Goal: Information Seeking & Learning: Learn about a topic

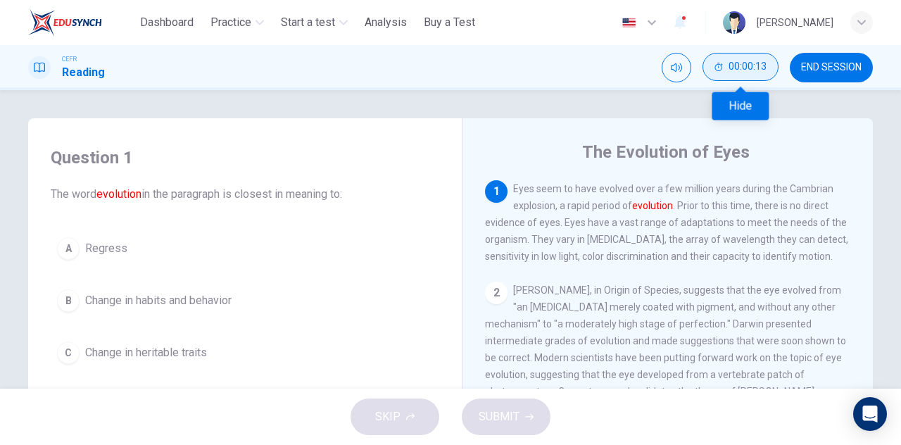
click at [747, 72] on span "00:00:13" at bounding box center [747, 66] width 38 height 11
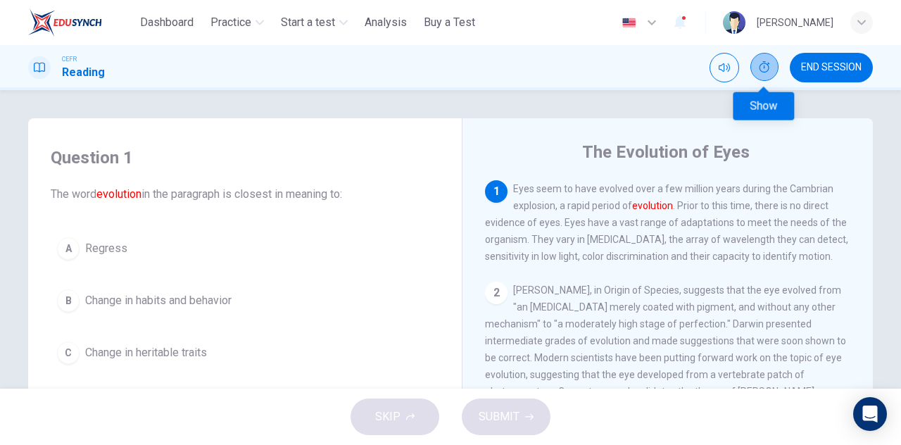
click at [766, 65] on icon "Show" at bounding box center [764, 66] width 11 height 11
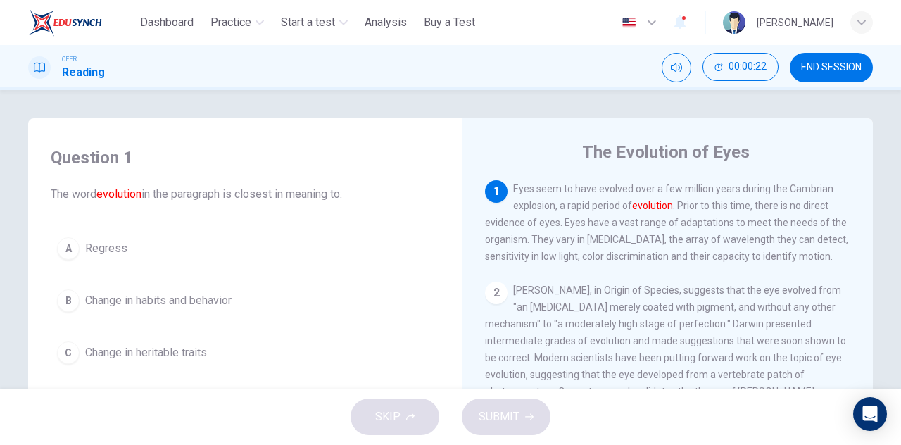
scroll to position [70, 0]
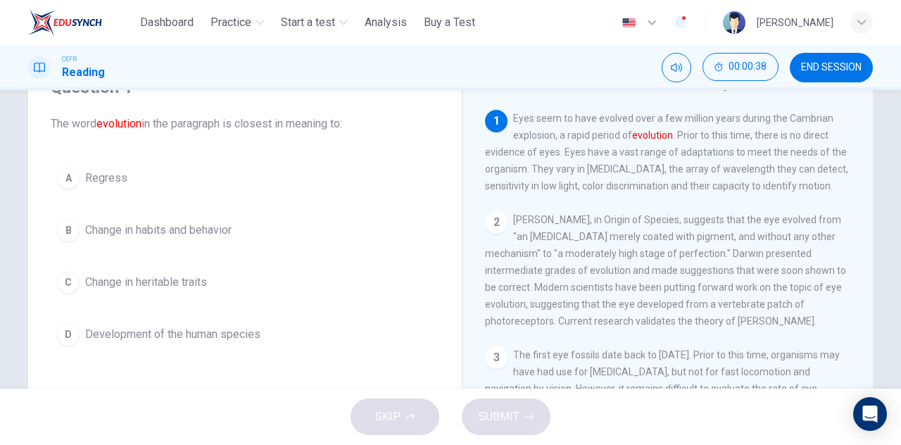
click at [198, 327] on span "Development of the human species" at bounding box center [172, 334] width 175 height 17
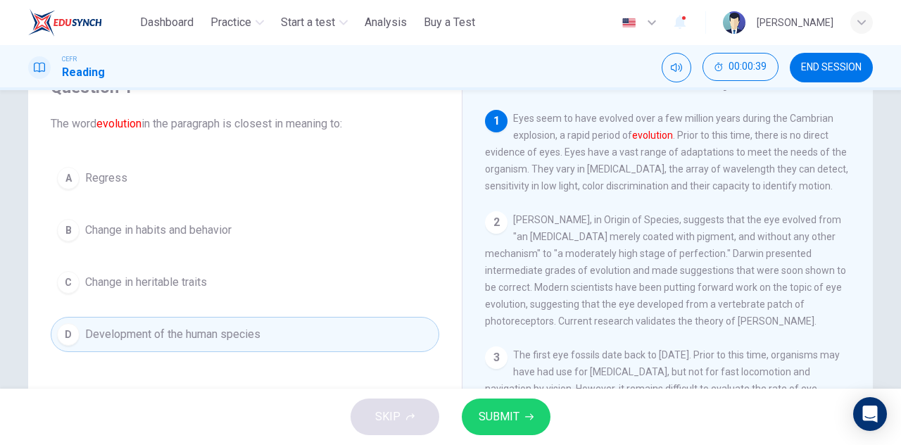
click at [507, 419] on span "SUBMIT" at bounding box center [499, 417] width 41 height 20
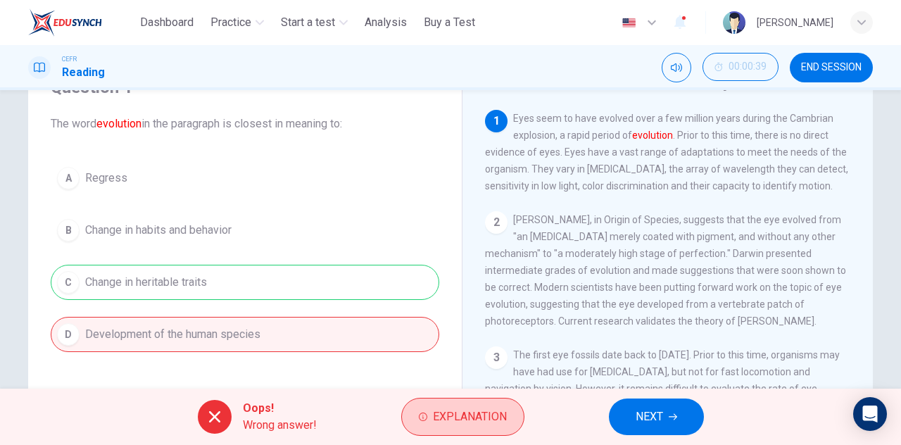
click at [505, 419] on span "Explanation" at bounding box center [470, 417] width 74 height 20
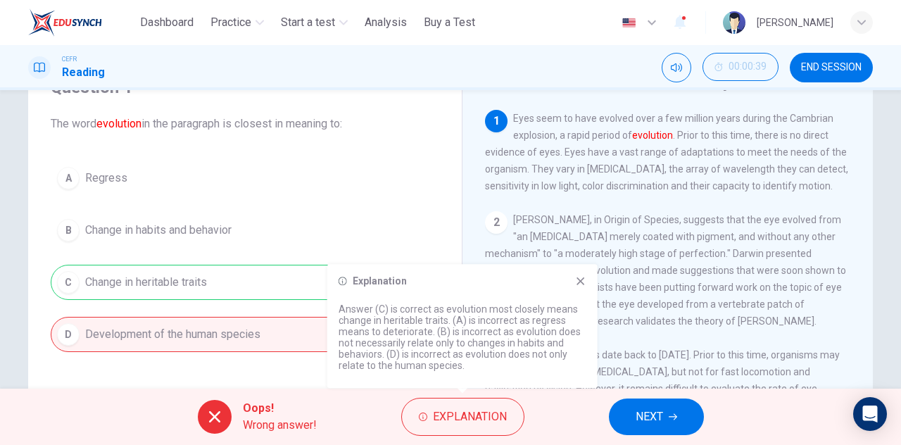
click at [577, 283] on icon at bounding box center [580, 280] width 11 height 11
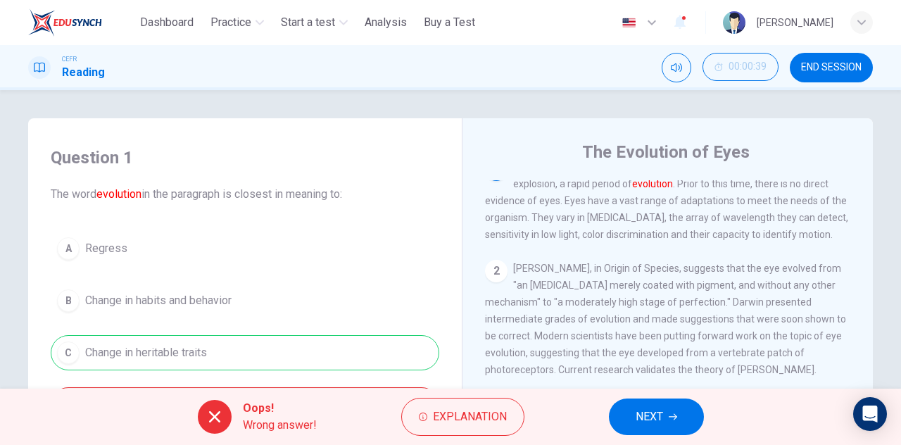
scroll to position [0, 0]
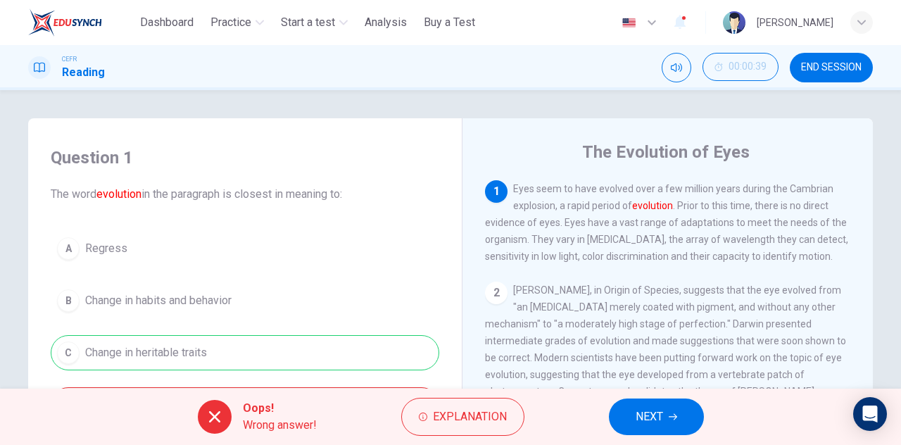
click at [636, 408] on span "NEXT" at bounding box center [649, 417] width 27 height 20
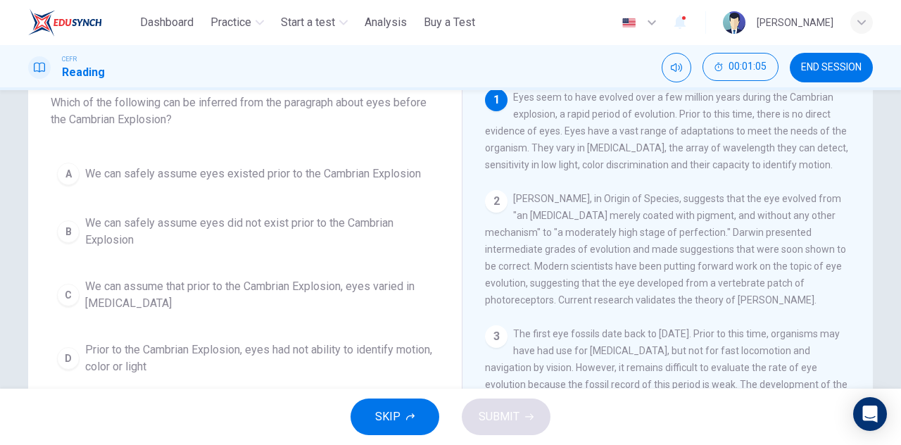
scroll to position [70, 0]
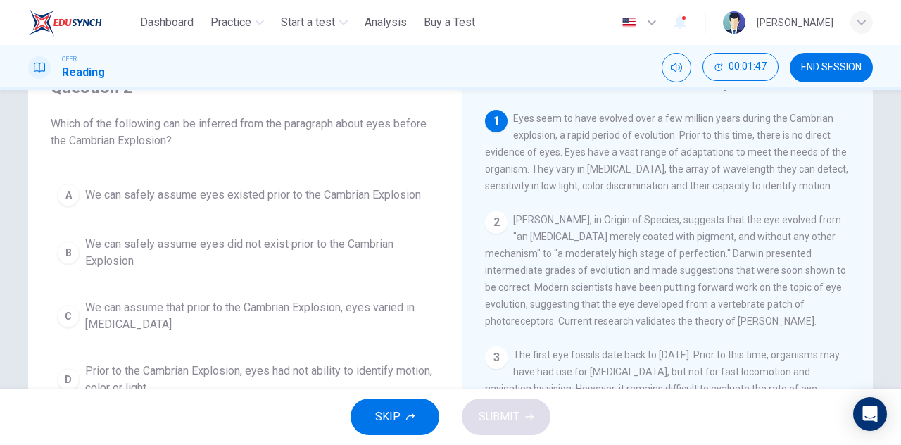
click at [290, 243] on span "We can safely assume eyes did not exist prior to the Cambrian Explosion" at bounding box center [259, 253] width 348 height 34
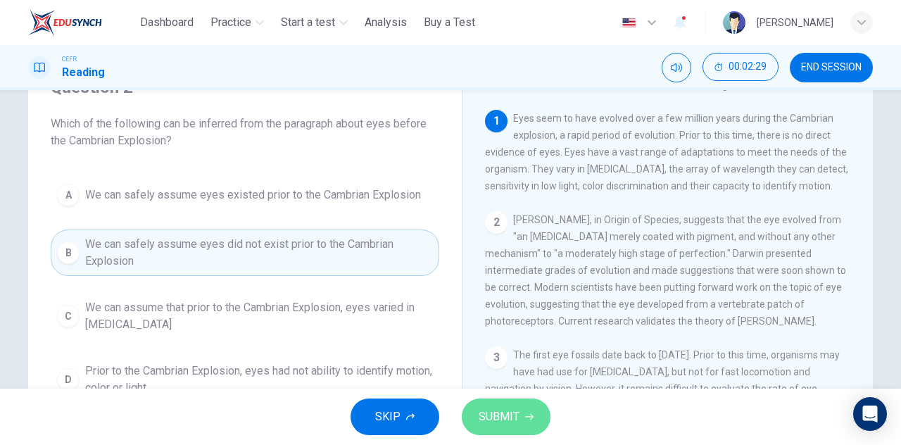
click at [496, 409] on span "SUBMIT" at bounding box center [499, 417] width 41 height 20
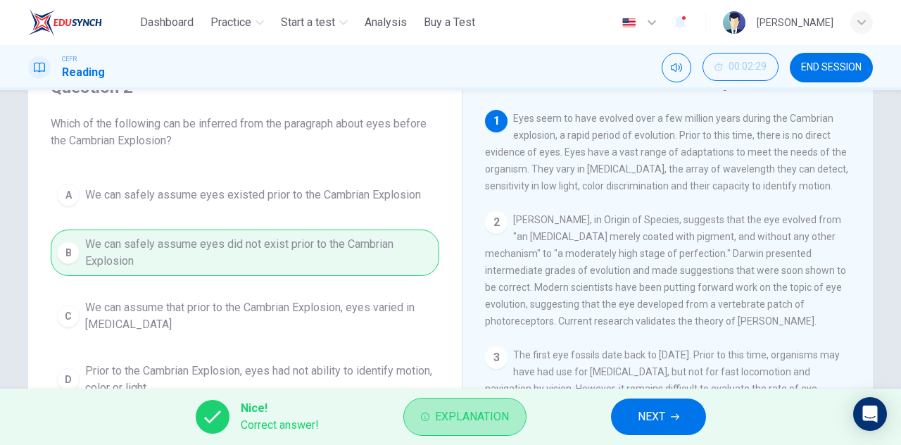
click at [496, 409] on span "Explanation" at bounding box center [472, 417] width 74 height 20
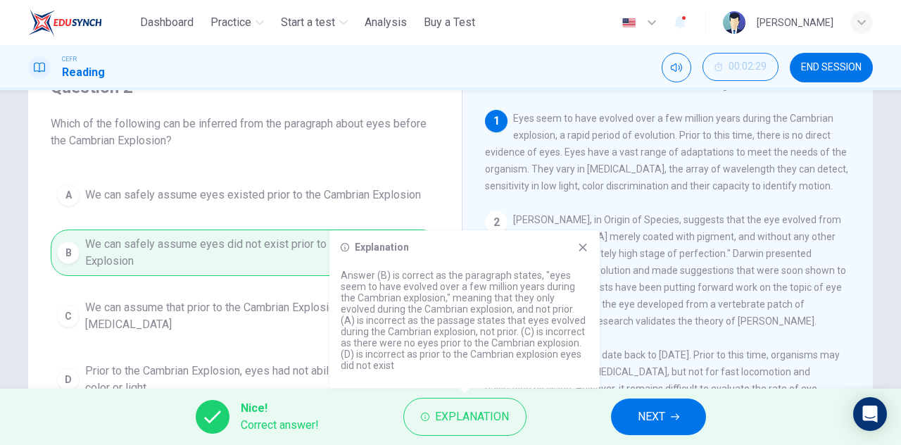
click at [389, 225] on div "A We can safely assume eyes existed prior to the Cambrian Explosion B We can sa…" at bounding box center [245, 289] width 389 height 225
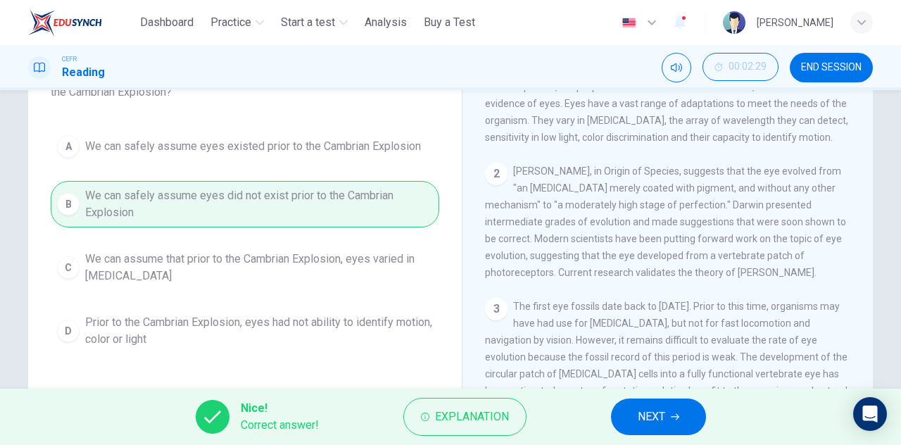
scroll to position [141, 0]
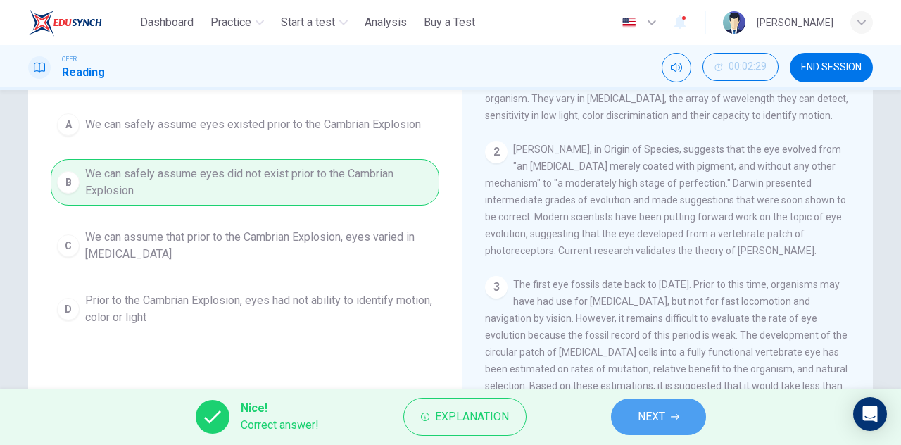
click at [629, 416] on button "NEXT" at bounding box center [658, 416] width 95 height 37
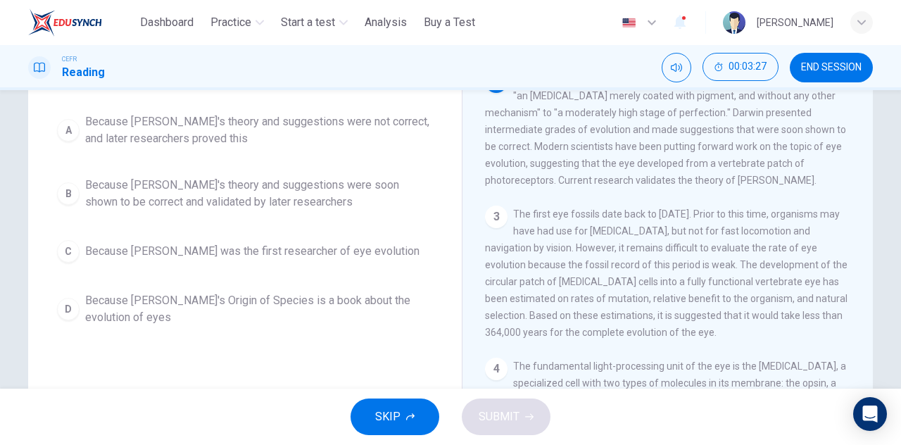
scroll to position [0, 0]
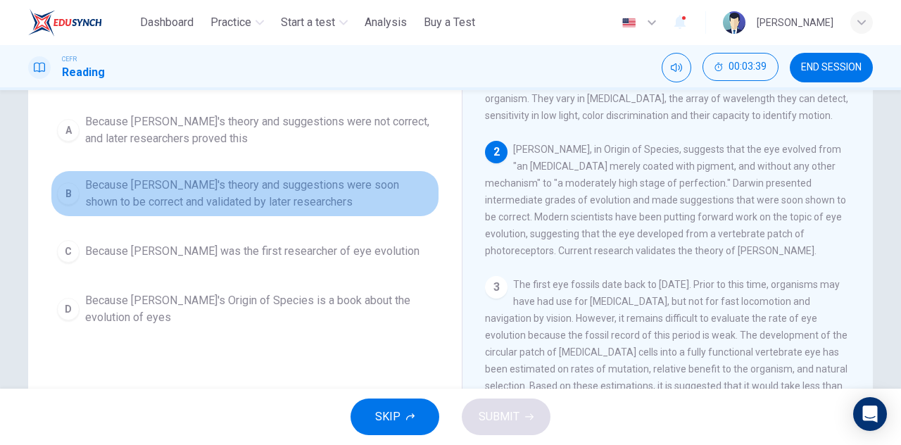
click at [300, 191] on span "Because [PERSON_NAME]'s theory and suggestions were soon shown to be correct an…" at bounding box center [259, 194] width 348 height 34
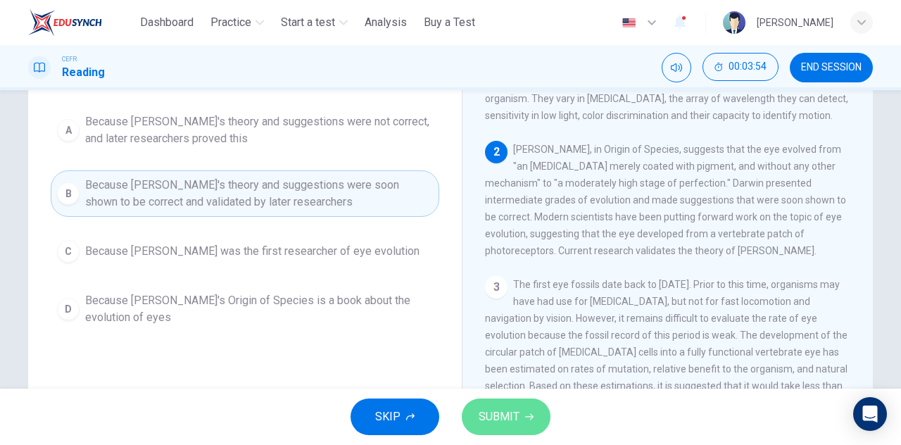
click at [515, 427] on button "SUBMIT" at bounding box center [506, 416] width 89 height 37
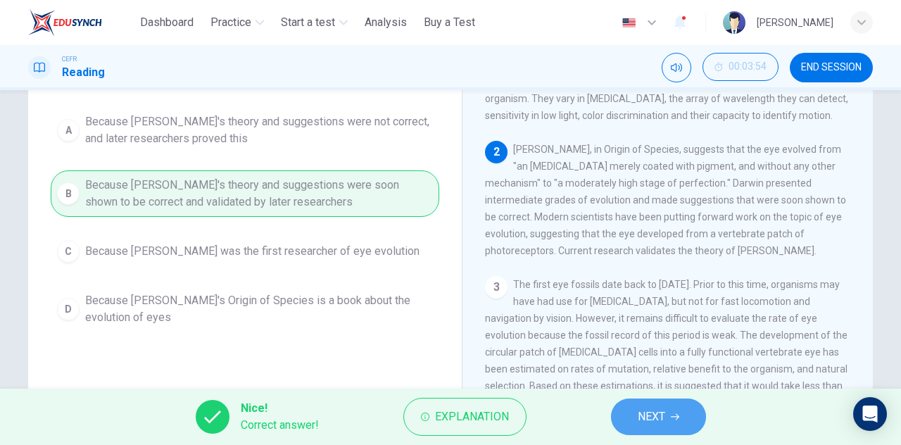
click at [640, 427] on button "NEXT" at bounding box center [658, 416] width 95 height 37
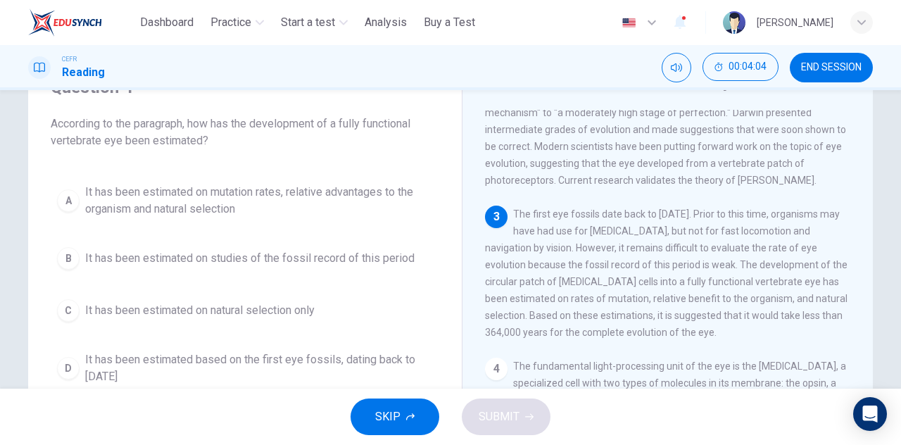
scroll to position [211, 0]
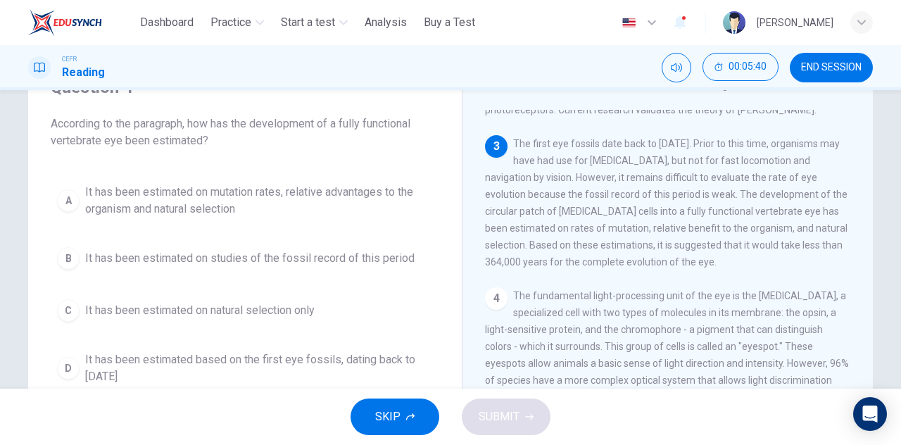
click at [213, 204] on span "It has been estimated on mutation rates, relative advantages to the organism an…" at bounding box center [259, 201] width 348 height 34
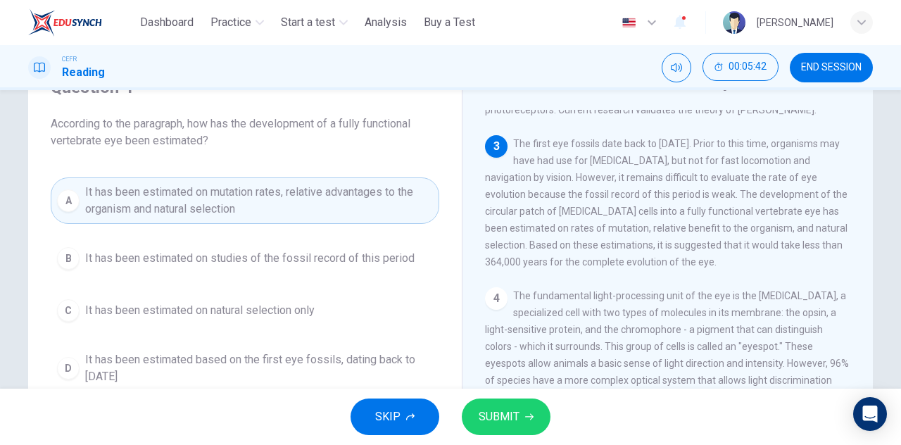
click at [496, 412] on span "SUBMIT" at bounding box center [499, 417] width 41 height 20
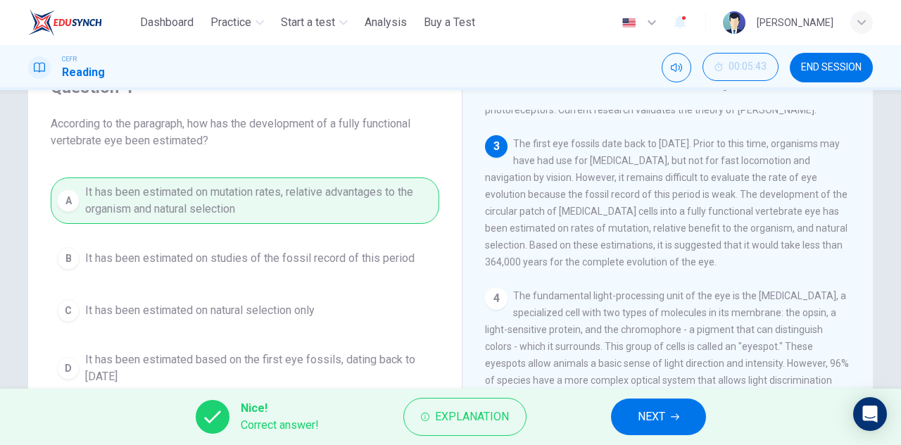
click at [669, 423] on button "NEXT" at bounding box center [658, 416] width 95 height 37
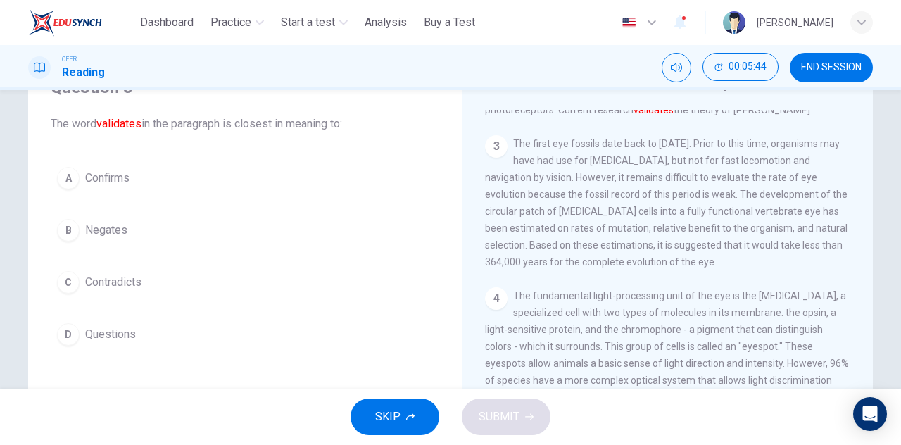
scroll to position [141, 0]
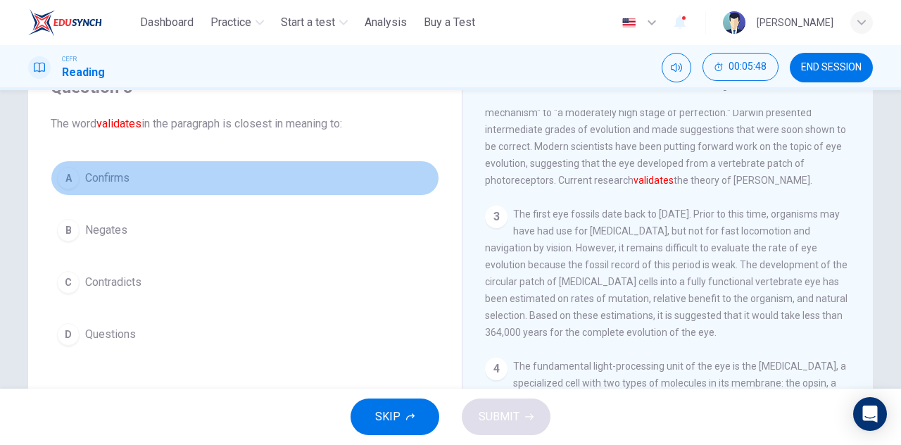
click at [101, 164] on button "A Confirms" at bounding box center [245, 177] width 389 height 35
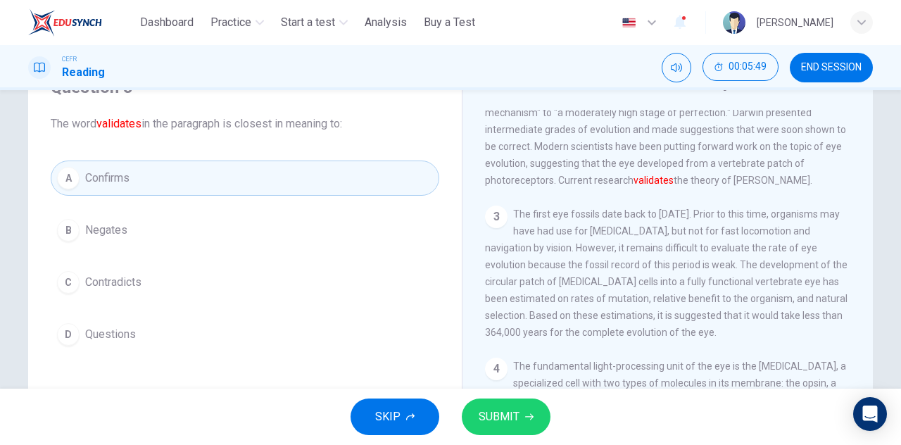
click at [512, 415] on span "SUBMIT" at bounding box center [499, 417] width 41 height 20
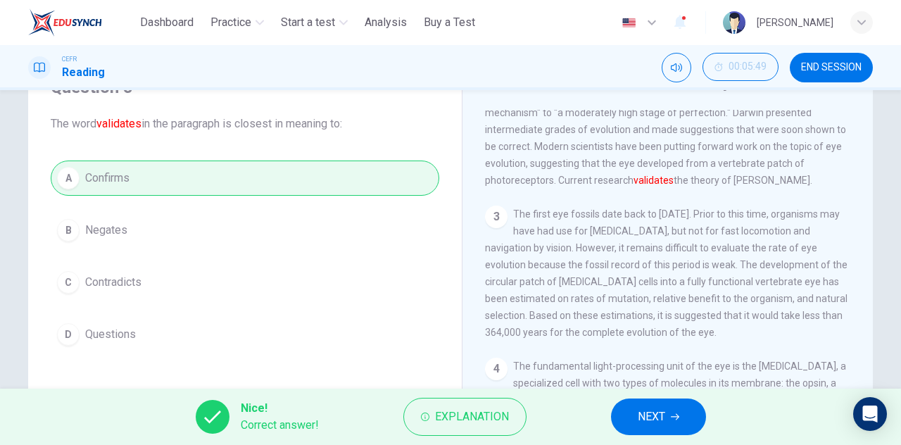
click at [642, 410] on span "NEXT" at bounding box center [651, 417] width 27 height 20
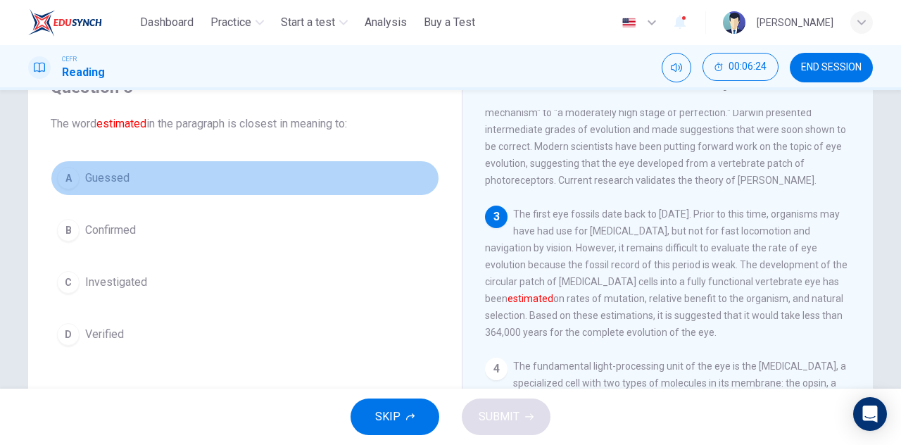
click at [101, 187] on button "A Guessed" at bounding box center [245, 177] width 389 height 35
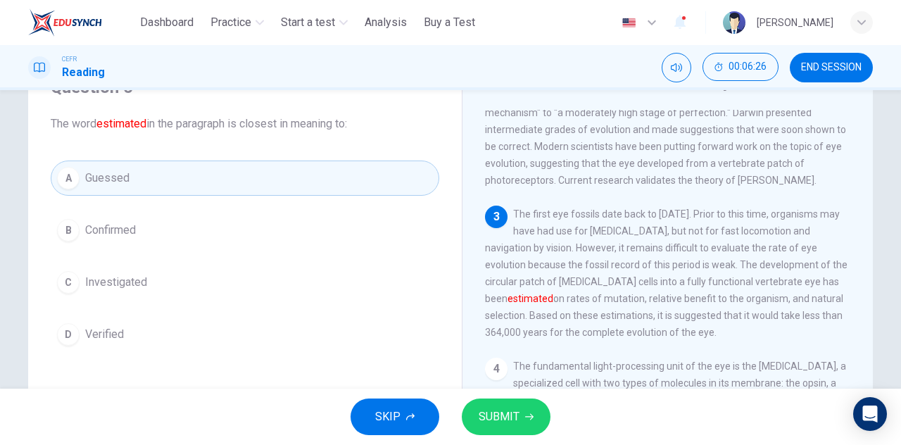
click at [141, 289] on span "Investigated" at bounding box center [116, 282] width 62 height 17
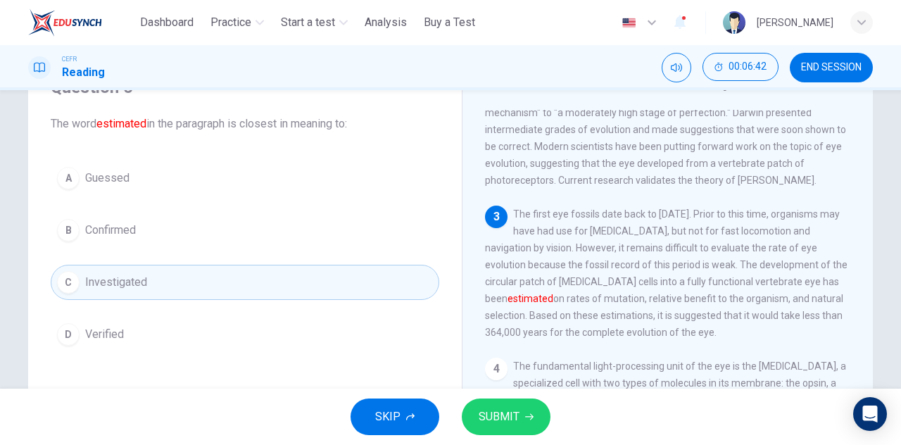
click at [168, 186] on button "A Guessed" at bounding box center [245, 177] width 389 height 35
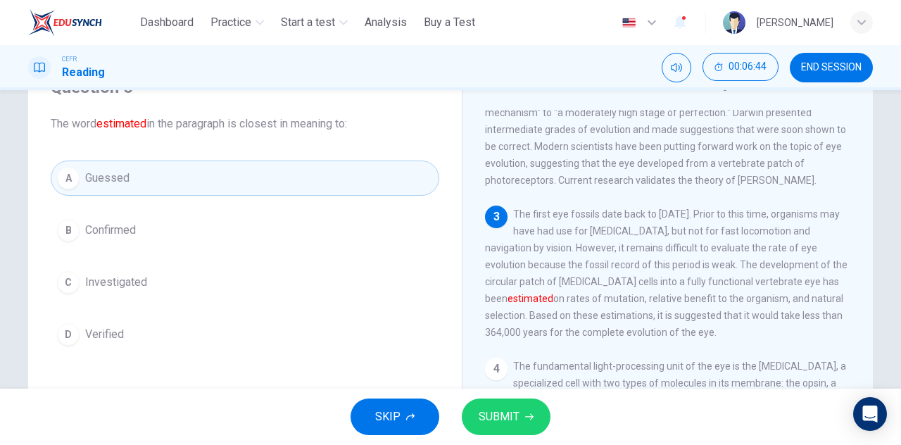
click at [536, 410] on button "SUBMIT" at bounding box center [506, 416] width 89 height 37
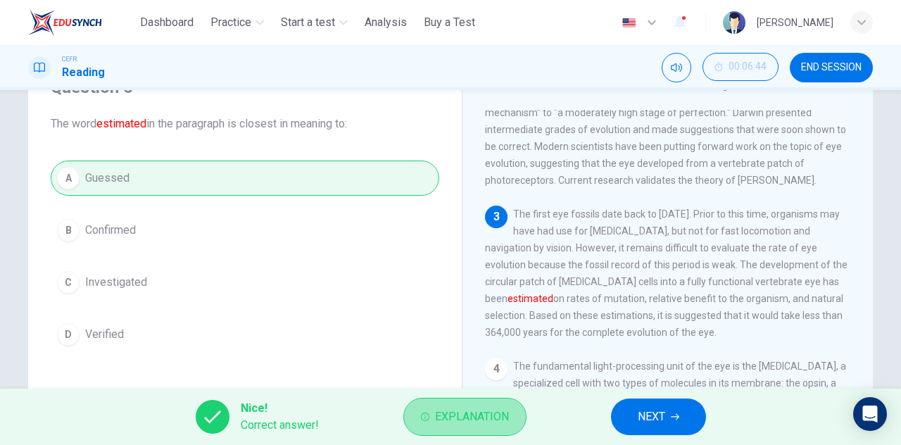
click at [482, 417] on span "Explanation" at bounding box center [472, 417] width 74 height 20
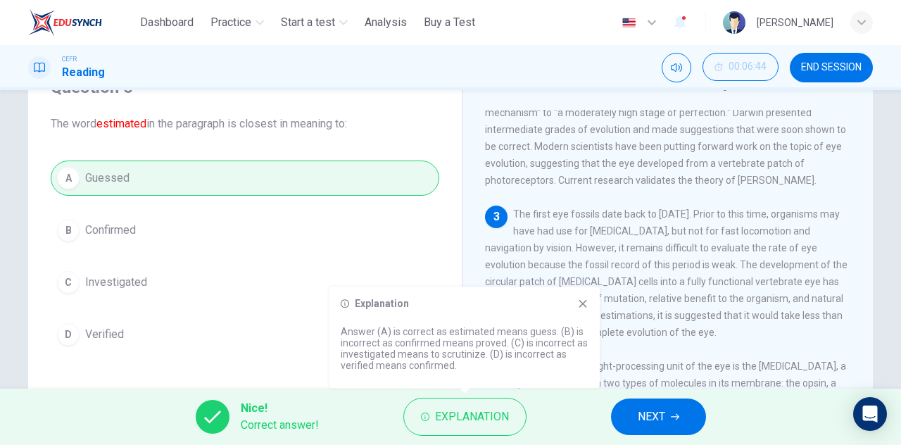
click at [584, 301] on icon at bounding box center [582, 303] width 11 height 11
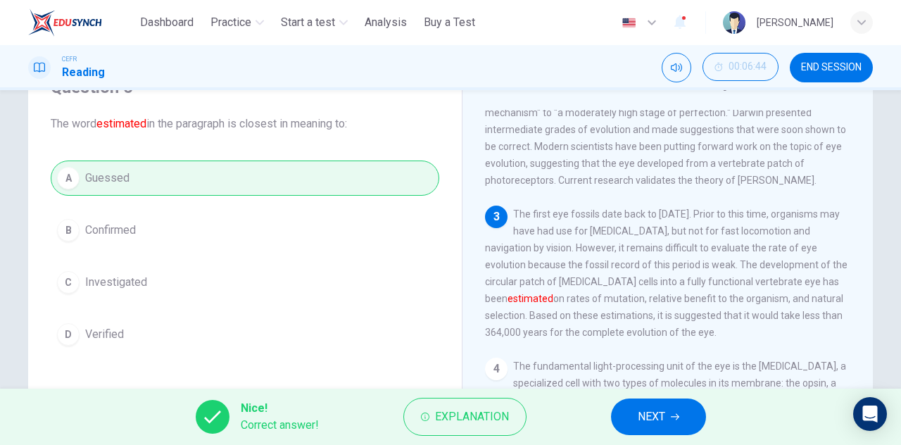
click at [652, 414] on span "NEXT" at bounding box center [651, 417] width 27 height 20
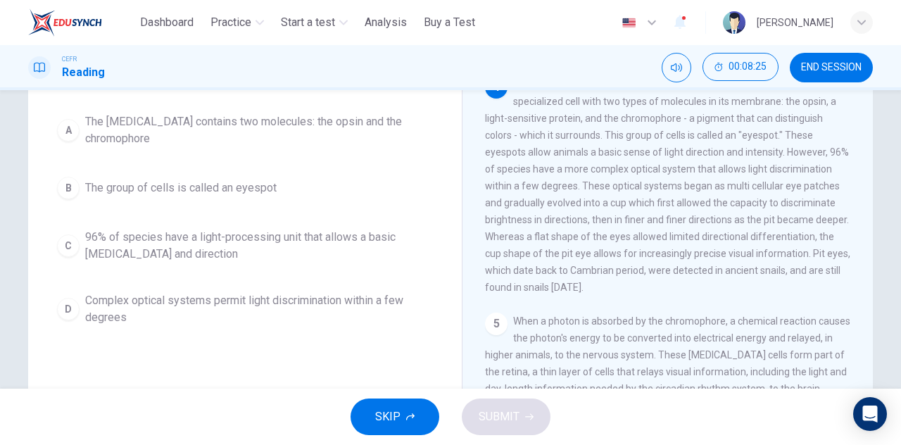
click at [249, 239] on span "96% of species have a light-processing unit that allows a basic [MEDICAL_DATA] …" at bounding box center [259, 246] width 348 height 34
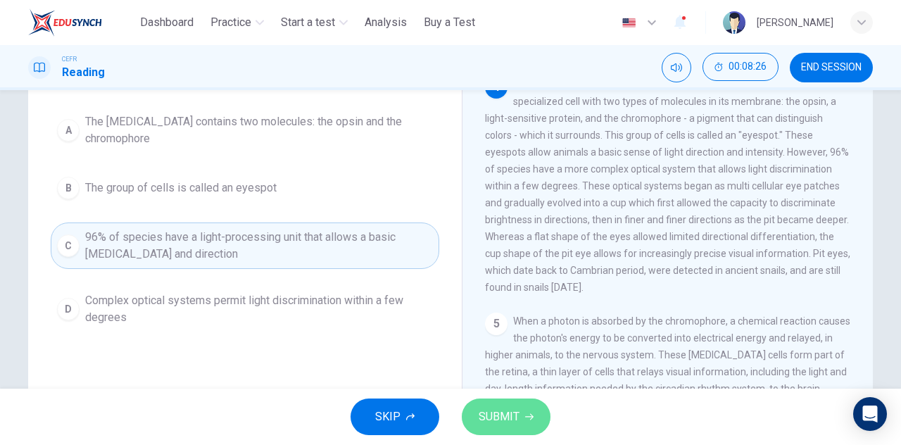
click at [507, 414] on span "SUBMIT" at bounding box center [499, 417] width 41 height 20
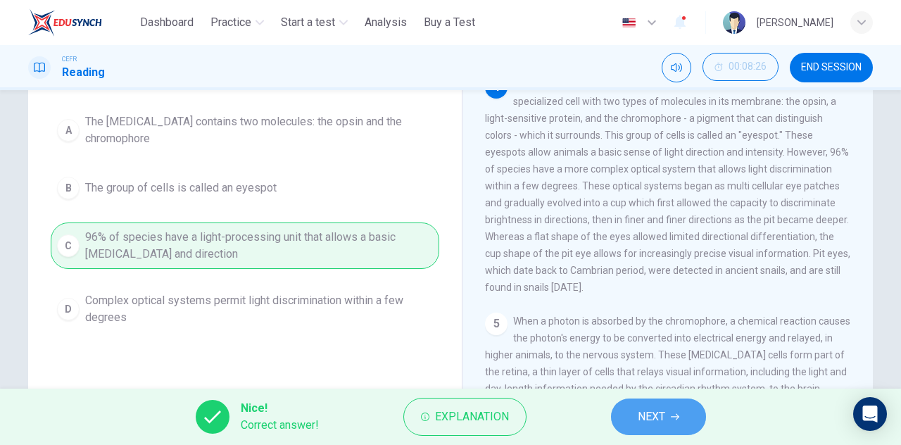
click at [645, 406] on button "NEXT" at bounding box center [658, 416] width 95 height 37
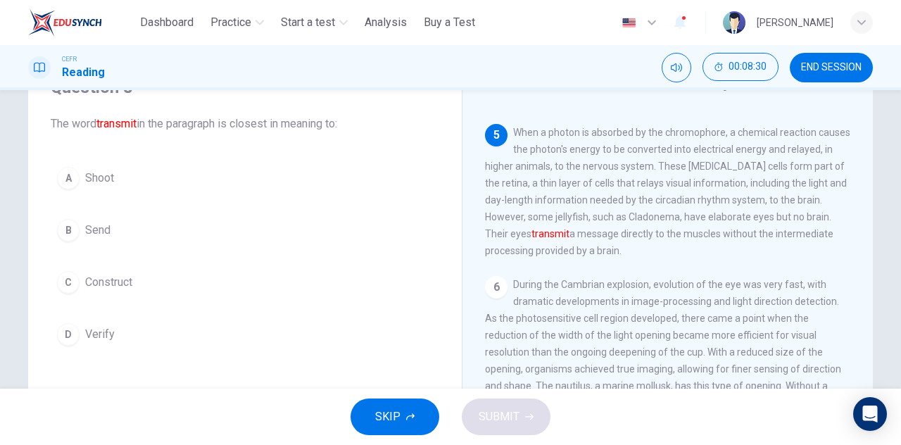
scroll to position [633, 0]
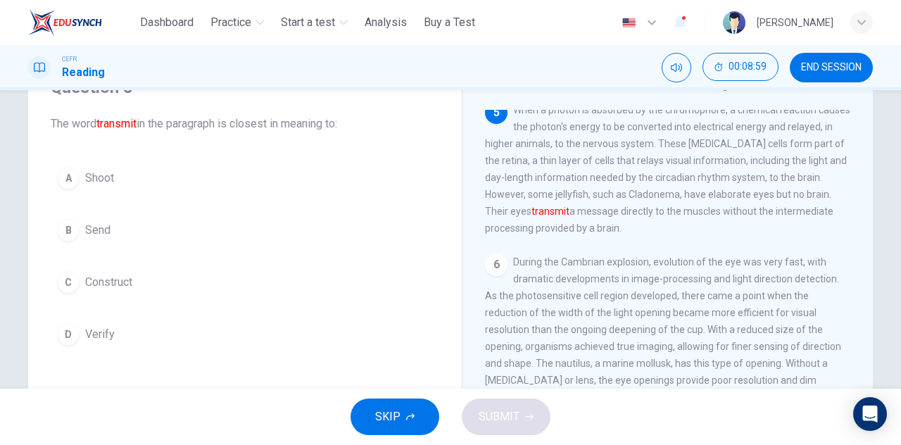
click at [132, 229] on button "B Send" at bounding box center [245, 230] width 389 height 35
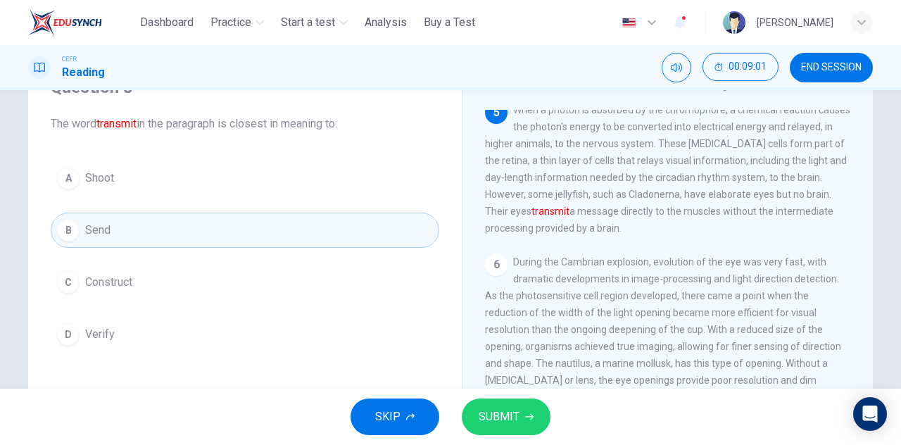
click at [517, 404] on button "SUBMIT" at bounding box center [506, 416] width 89 height 37
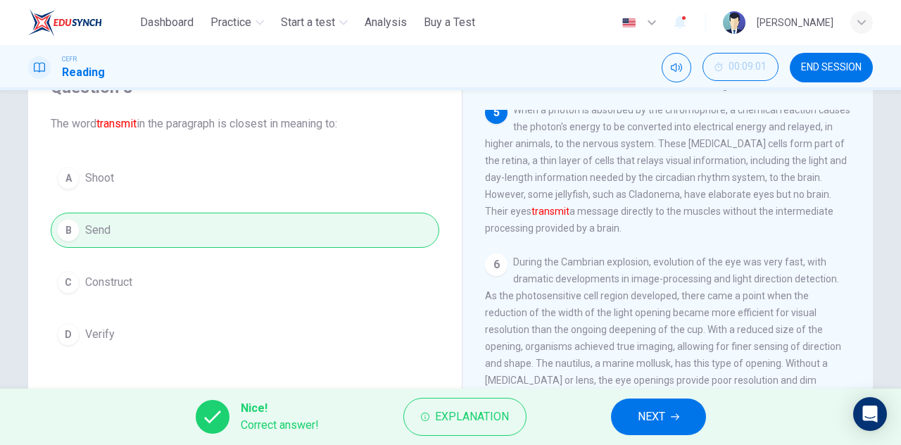
click at [676, 419] on icon "button" at bounding box center [675, 417] width 8 height 6
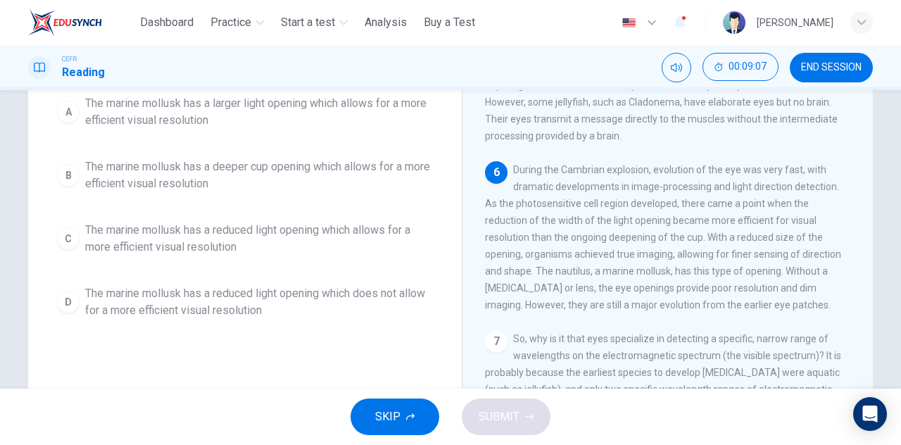
scroll to position [141, 0]
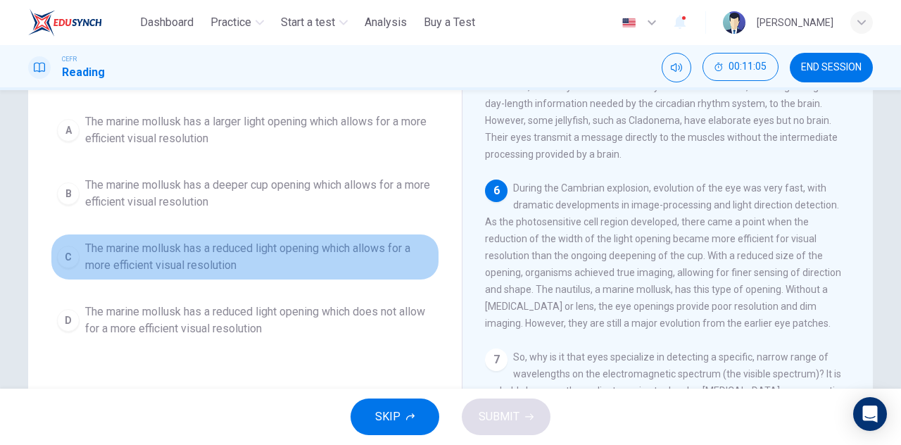
click at [257, 260] on span "The marine mollusk has a reduced light opening which allows for a more efficien…" at bounding box center [259, 257] width 348 height 34
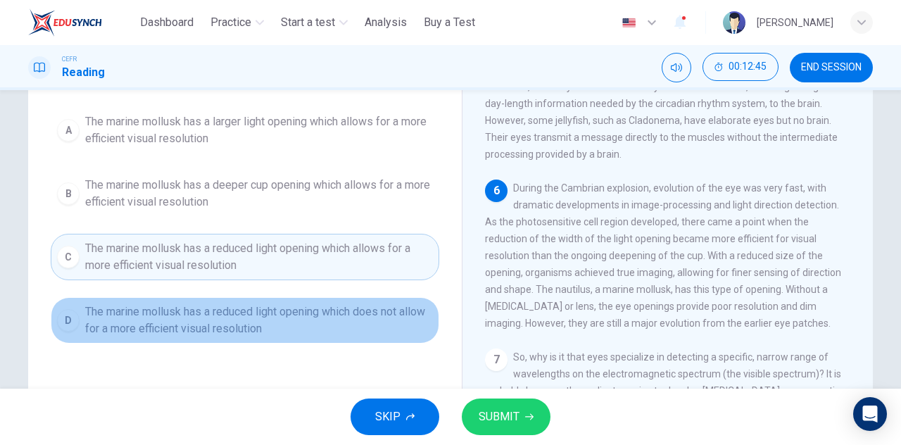
click at [337, 313] on span "The marine mollusk has a reduced light opening which does not allow for a more …" at bounding box center [259, 320] width 348 height 34
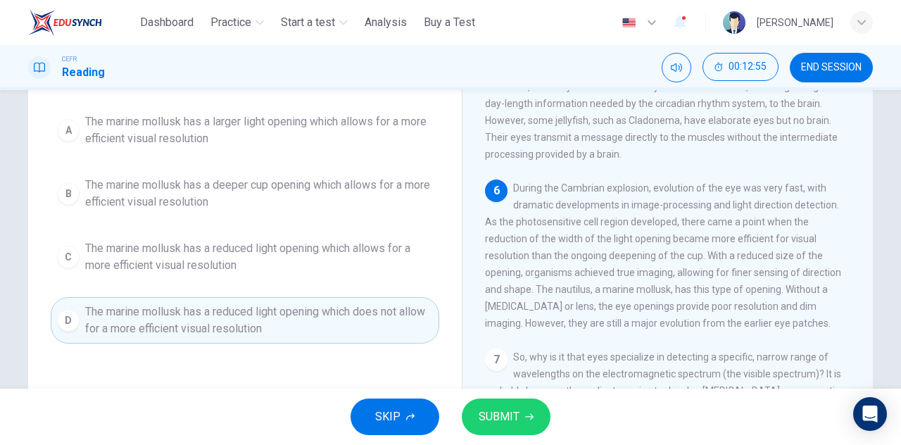
click at [511, 423] on span "SUBMIT" at bounding box center [499, 417] width 41 height 20
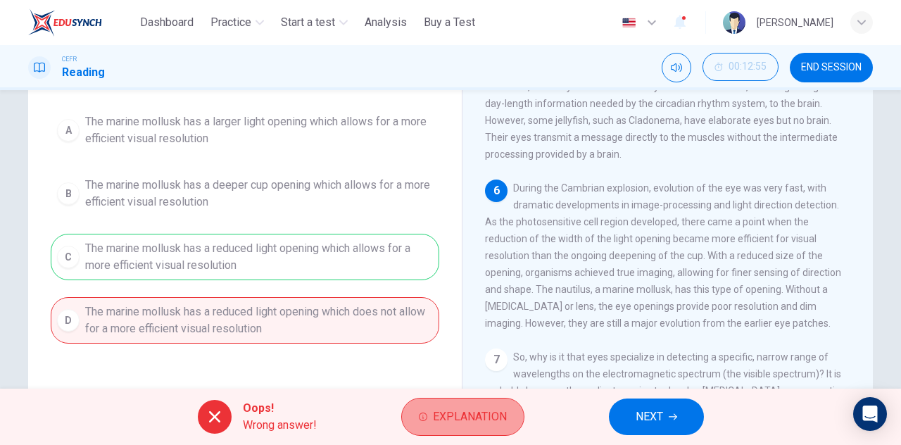
click at [504, 420] on span "Explanation" at bounding box center [470, 417] width 74 height 20
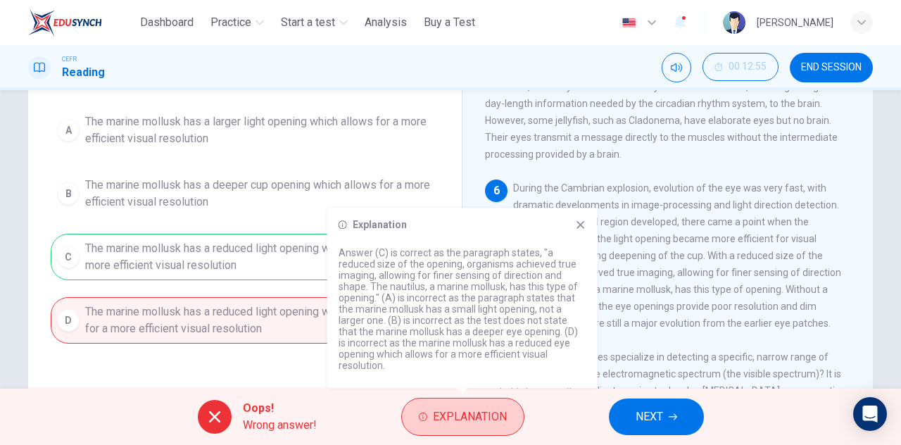
click at [508, 407] on button "Explanation" at bounding box center [462, 417] width 123 height 38
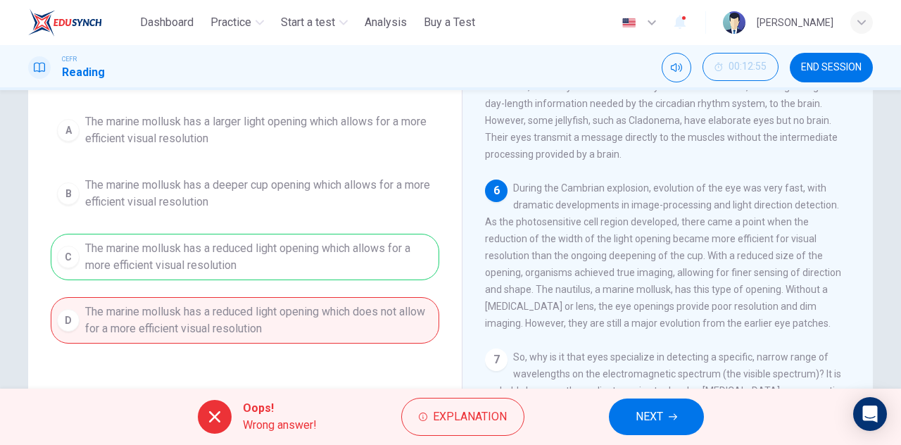
click at [381, 251] on div "A The marine mollusk has a larger light opening which allows for a more efficie…" at bounding box center [245, 225] width 389 height 236
click at [652, 417] on span "NEXT" at bounding box center [649, 417] width 27 height 20
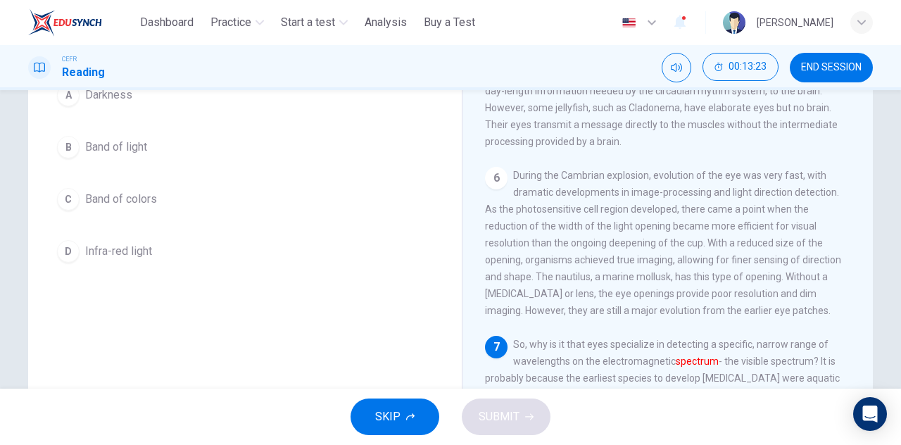
scroll to position [106, 0]
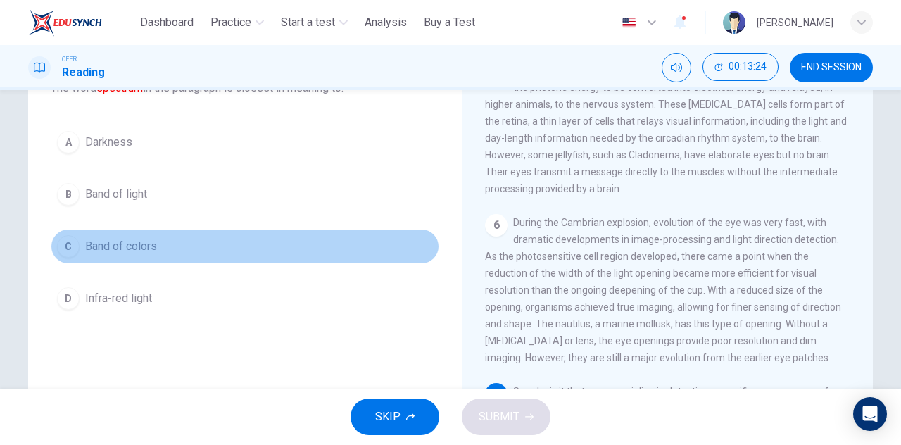
click at [179, 250] on button "C Band of colors" at bounding box center [245, 246] width 389 height 35
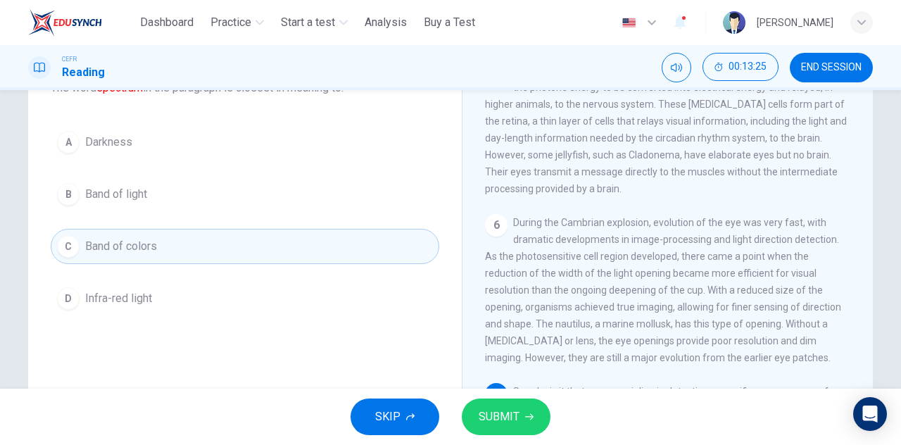
click at [497, 410] on span "SUBMIT" at bounding box center [499, 417] width 41 height 20
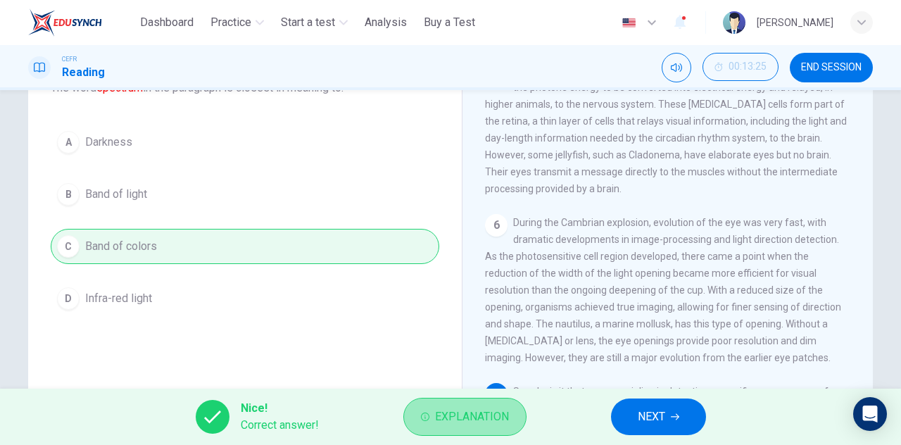
click at [491, 410] on span "Explanation" at bounding box center [472, 417] width 74 height 20
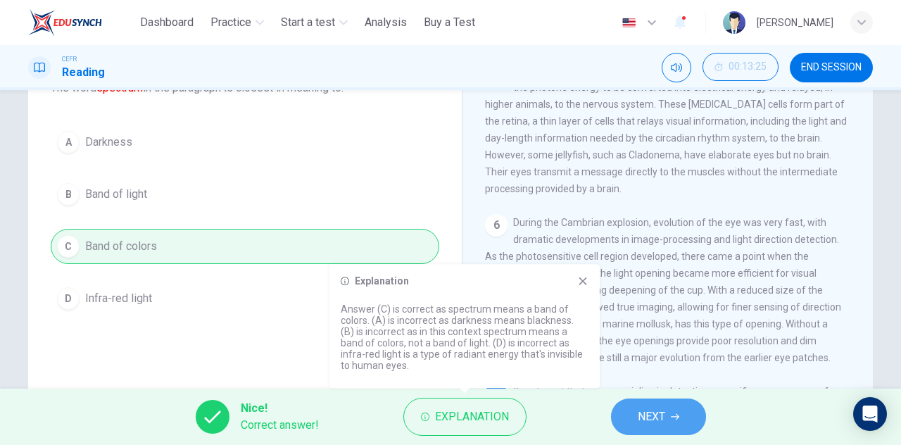
click at [655, 409] on span "NEXT" at bounding box center [651, 417] width 27 height 20
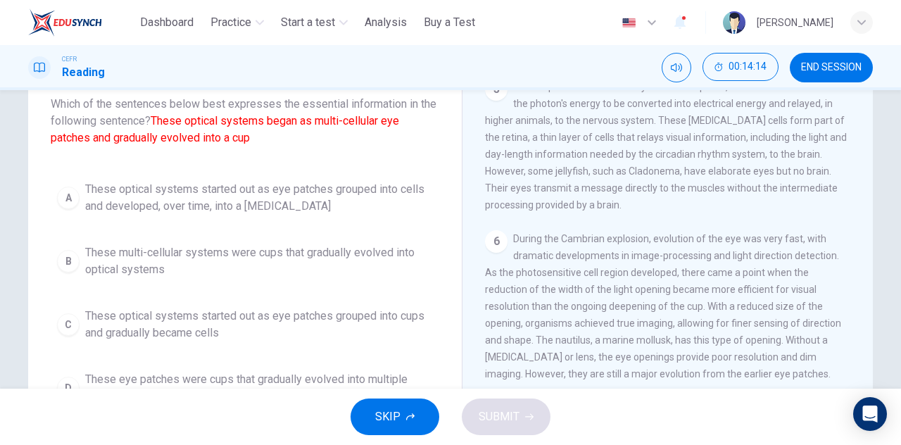
scroll to position [70, 0]
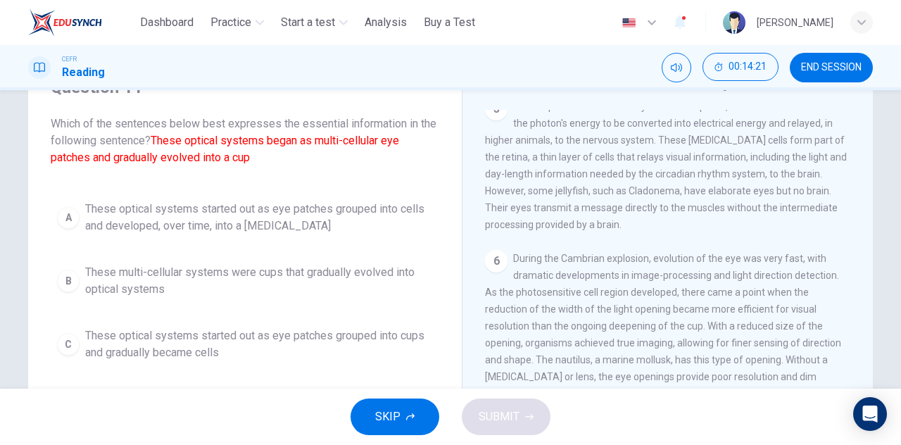
click at [250, 225] on span "These optical systems started out as eye patches grouped into cells and develop…" at bounding box center [259, 218] width 348 height 34
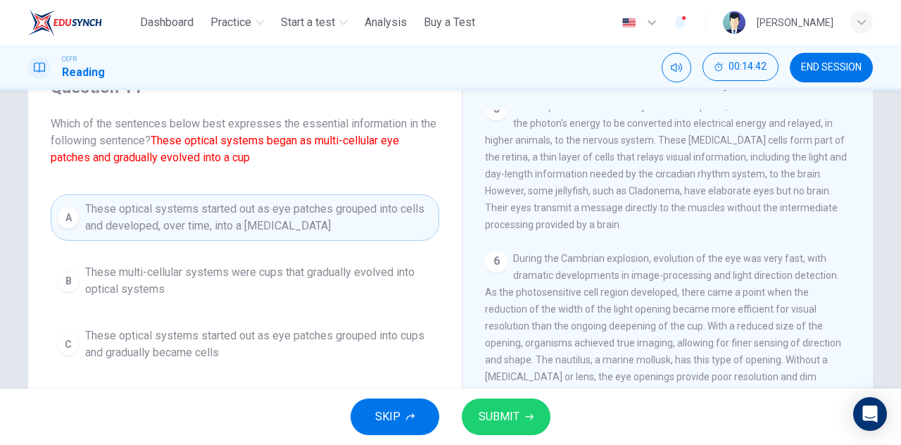
click at [491, 408] on span "SUBMIT" at bounding box center [499, 417] width 41 height 20
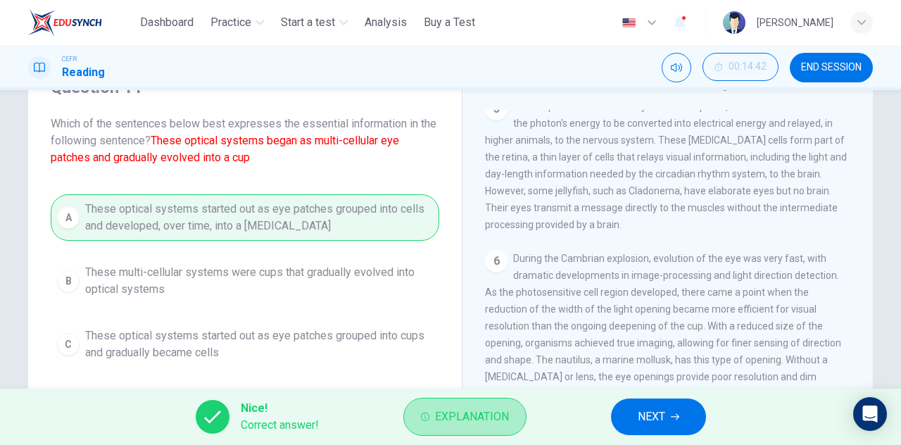
click at [491, 408] on span "Explanation" at bounding box center [472, 417] width 74 height 20
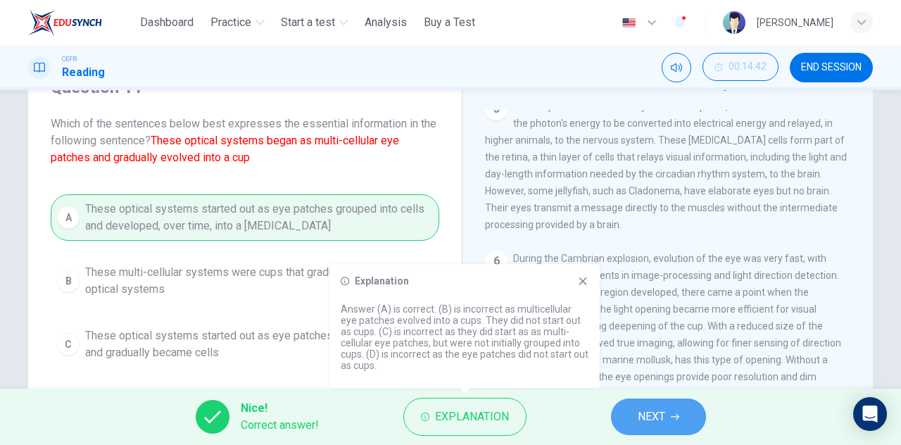
click at [648, 415] on span "NEXT" at bounding box center [651, 417] width 27 height 20
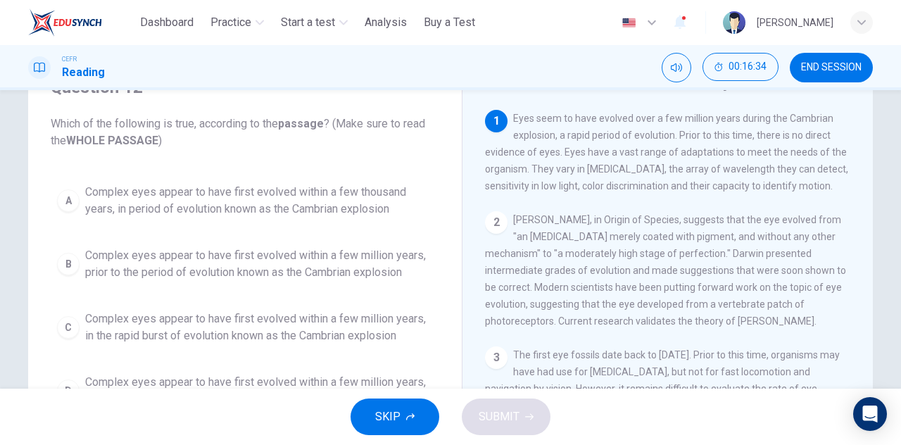
click at [257, 322] on span "Complex eyes appear to have first evolved within a few million years, in the ra…" at bounding box center [259, 327] width 348 height 34
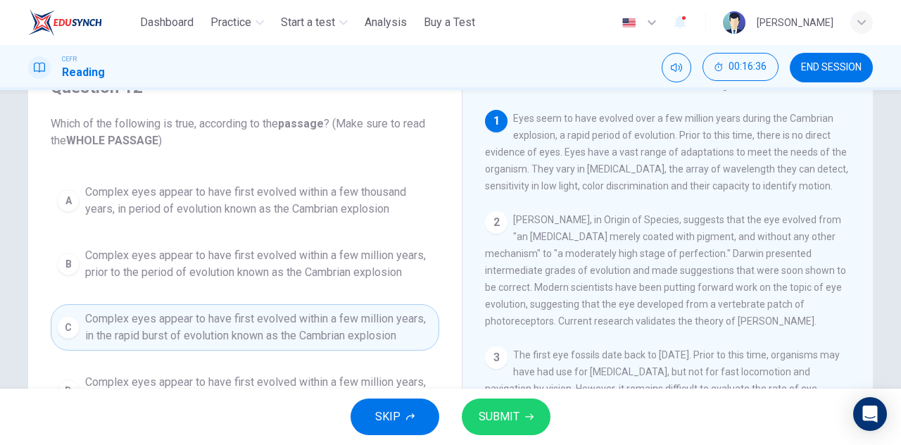
click at [501, 410] on span "SUBMIT" at bounding box center [499, 417] width 41 height 20
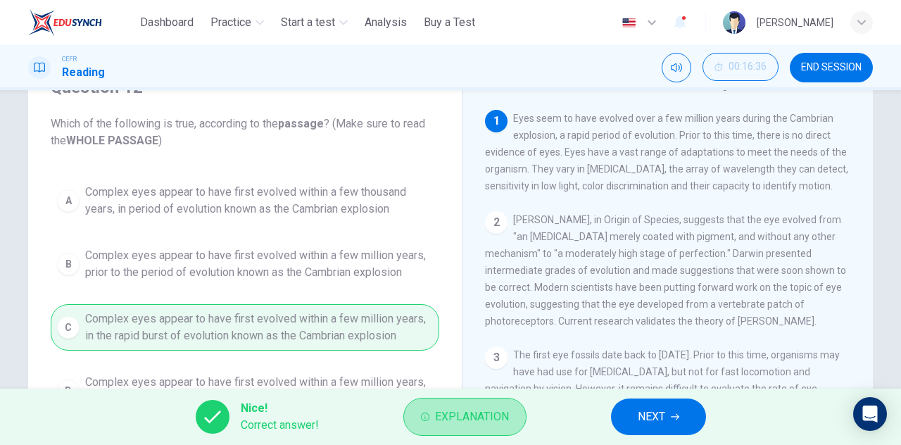
click at [501, 410] on span "Explanation" at bounding box center [472, 417] width 74 height 20
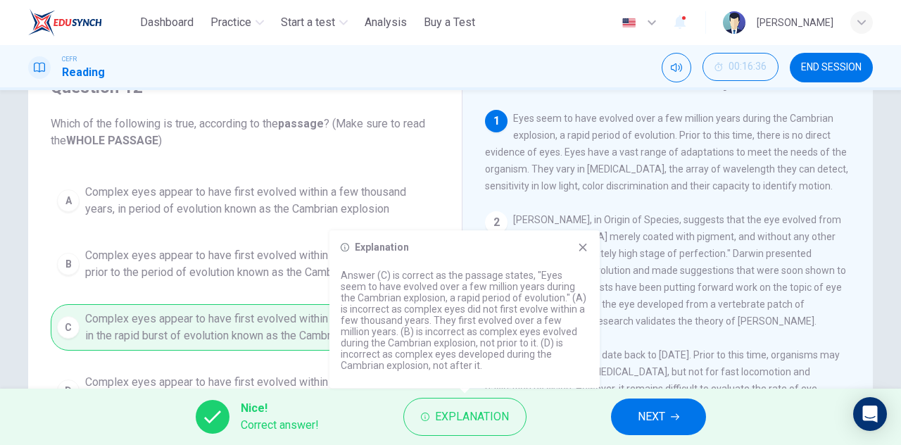
click at [583, 243] on icon at bounding box center [582, 246] width 11 height 11
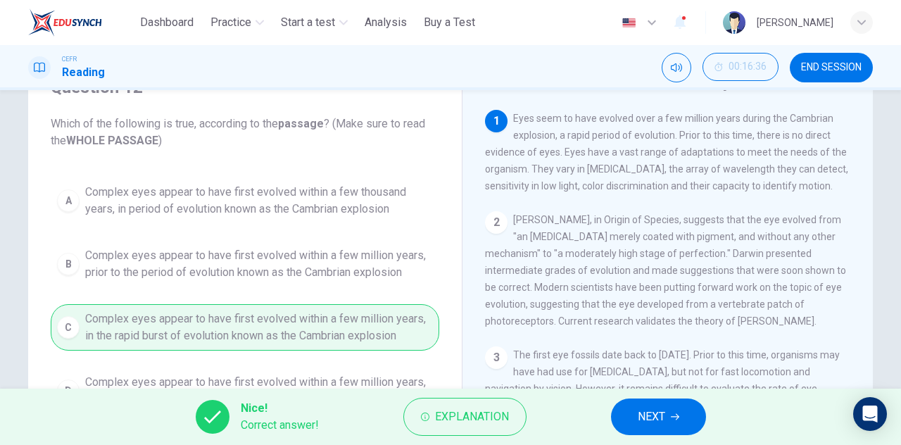
scroll to position [0, 0]
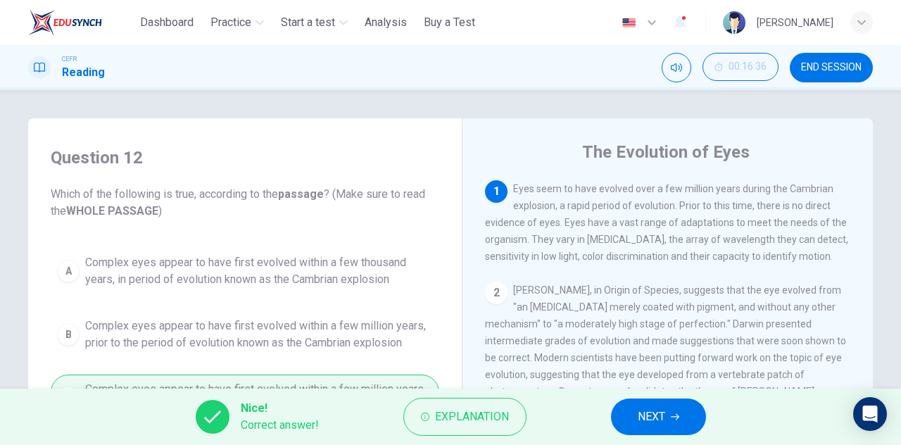
click at [662, 425] on span "NEXT" at bounding box center [651, 417] width 27 height 20
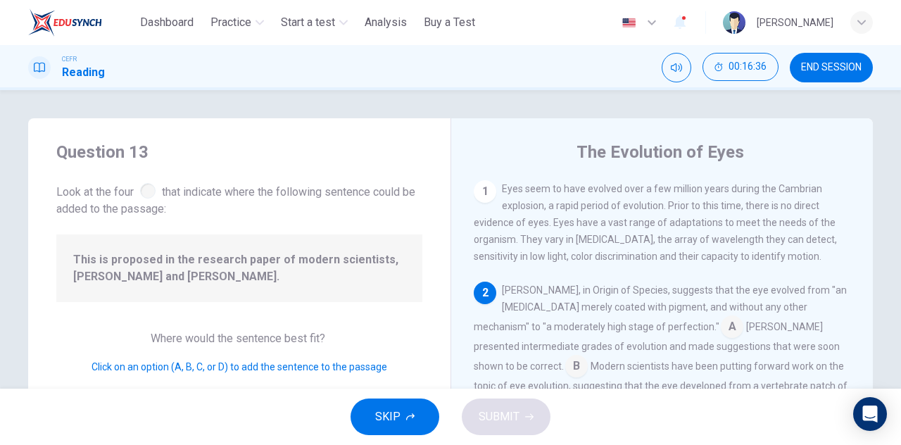
scroll to position [103, 0]
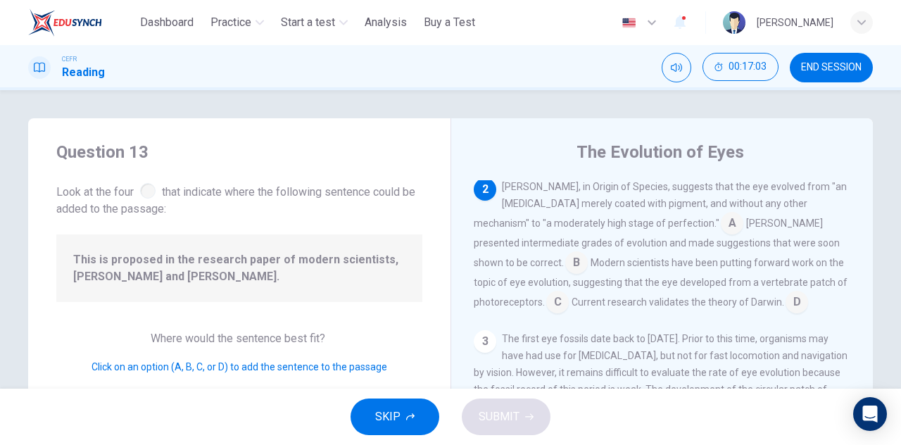
click at [569, 292] on input at bounding box center [557, 303] width 23 height 23
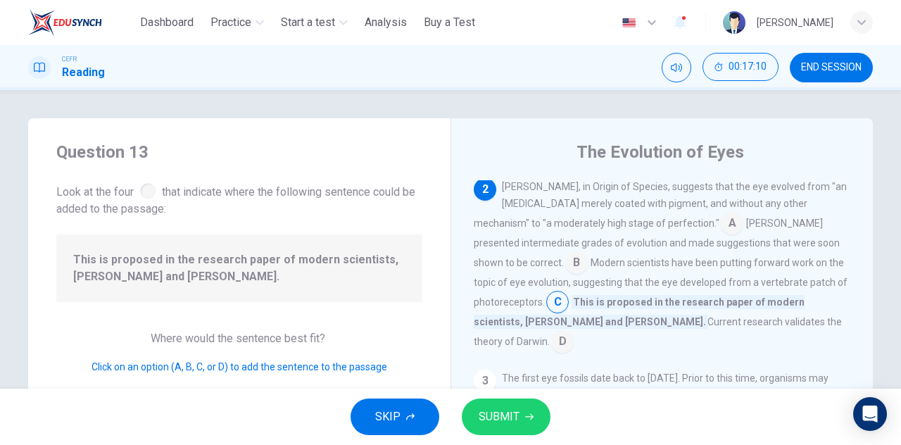
click at [574, 332] on input at bounding box center [562, 343] width 23 height 23
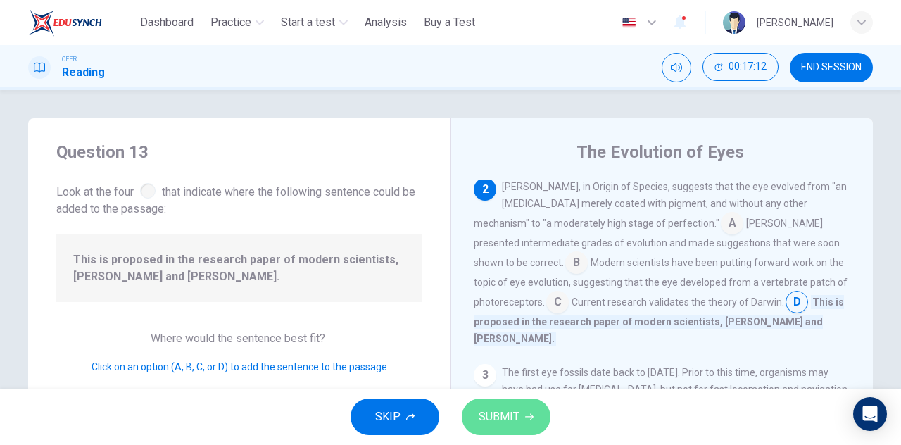
click at [532, 410] on button "SUBMIT" at bounding box center [506, 416] width 89 height 37
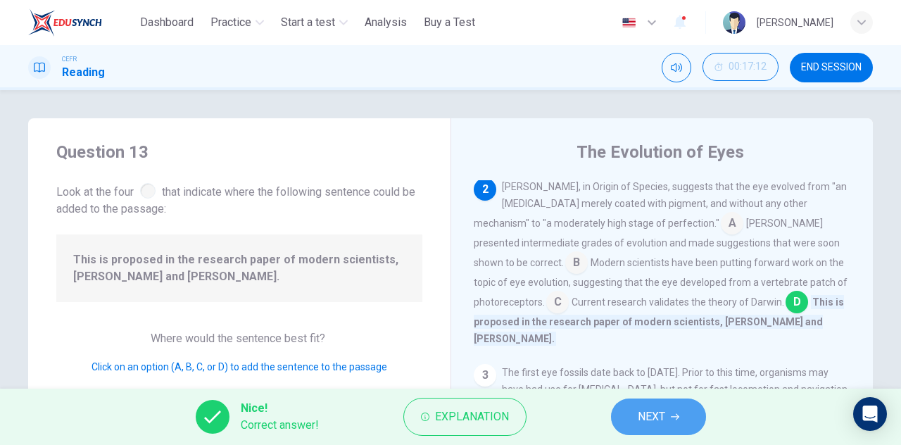
click at [644, 418] on span "NEXT" at bounding box center [651, 417] width 27 height 20
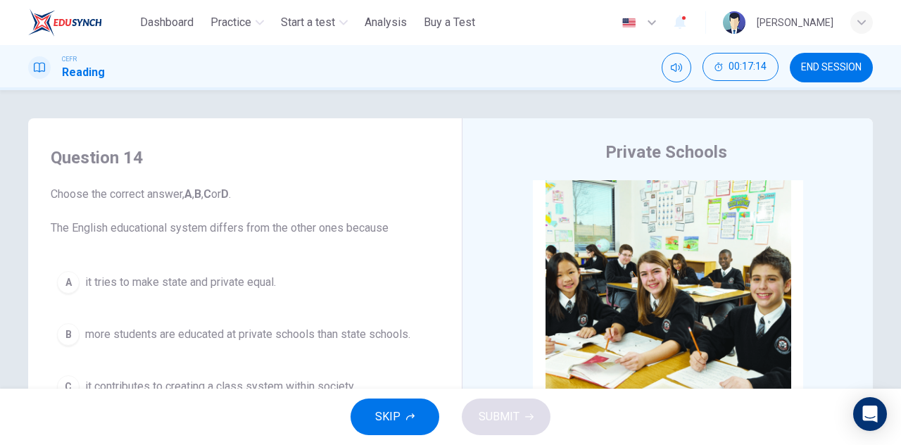
click at [830, 75] on button "END SESSION" at bounding box center [831, 68] width 83 height 30
